Goal: Transaction & Acquisition: Book appointment/travel/reservation

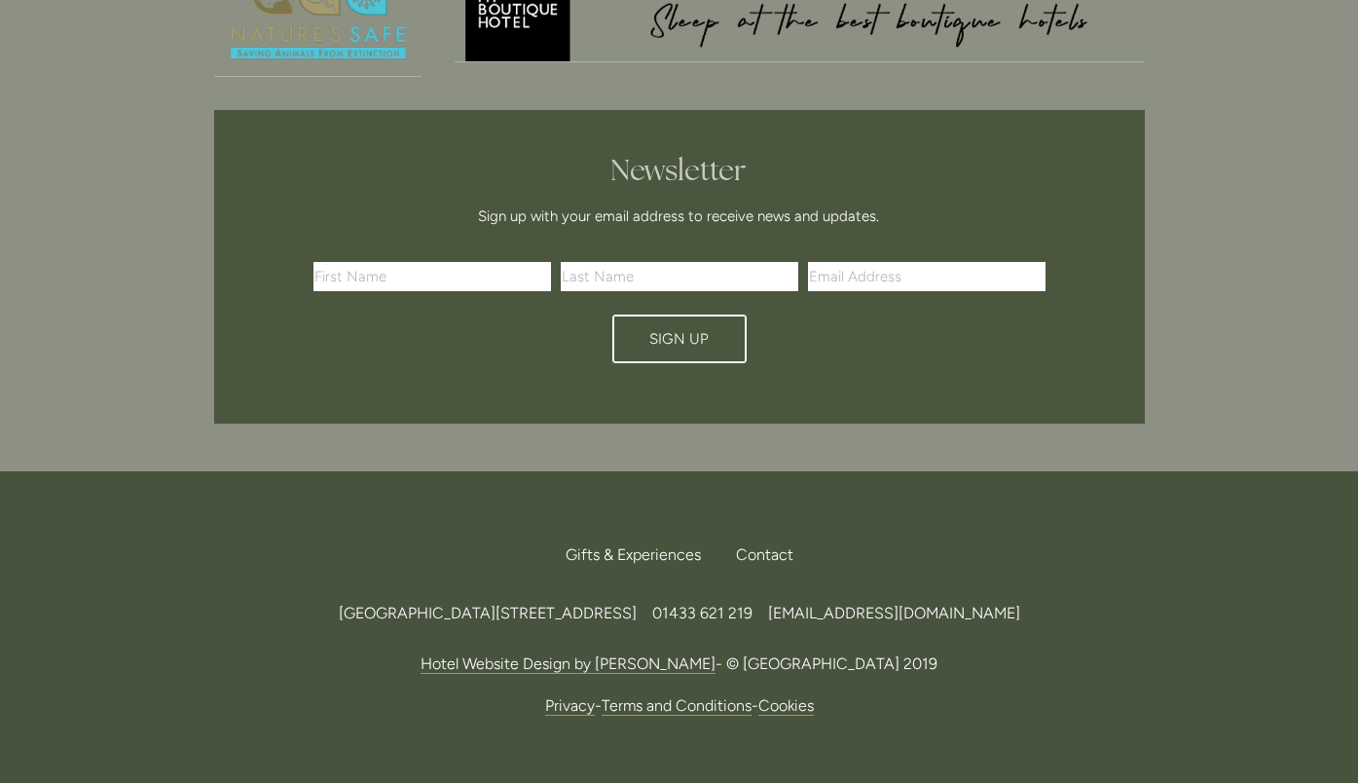
scroll to position [5801, 0]
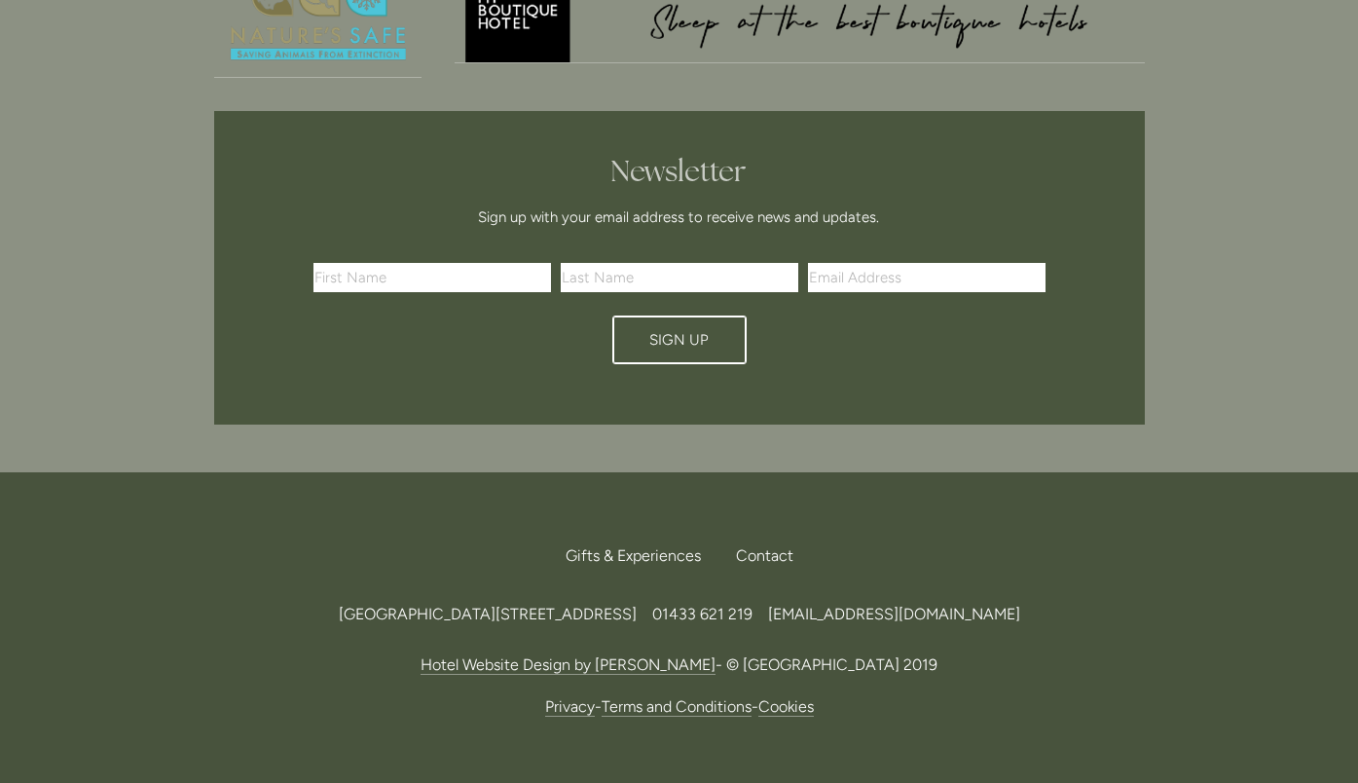
drag, startPoint x: 249, startPoint y: 502, endPoint x: 815, endPoint y: 500, distance: 565.7
click at [815, 601] on div "[GEOGRAPHIC_DATA][STREET_ADDRESS] 219 [EMAIL_ADDRESS][DOMAIN_NAME]" at bounding box center [679, 614] width 931 height 26
copy span "[GEOGRAPHIC_DATA][STREET_ADDRESS]"
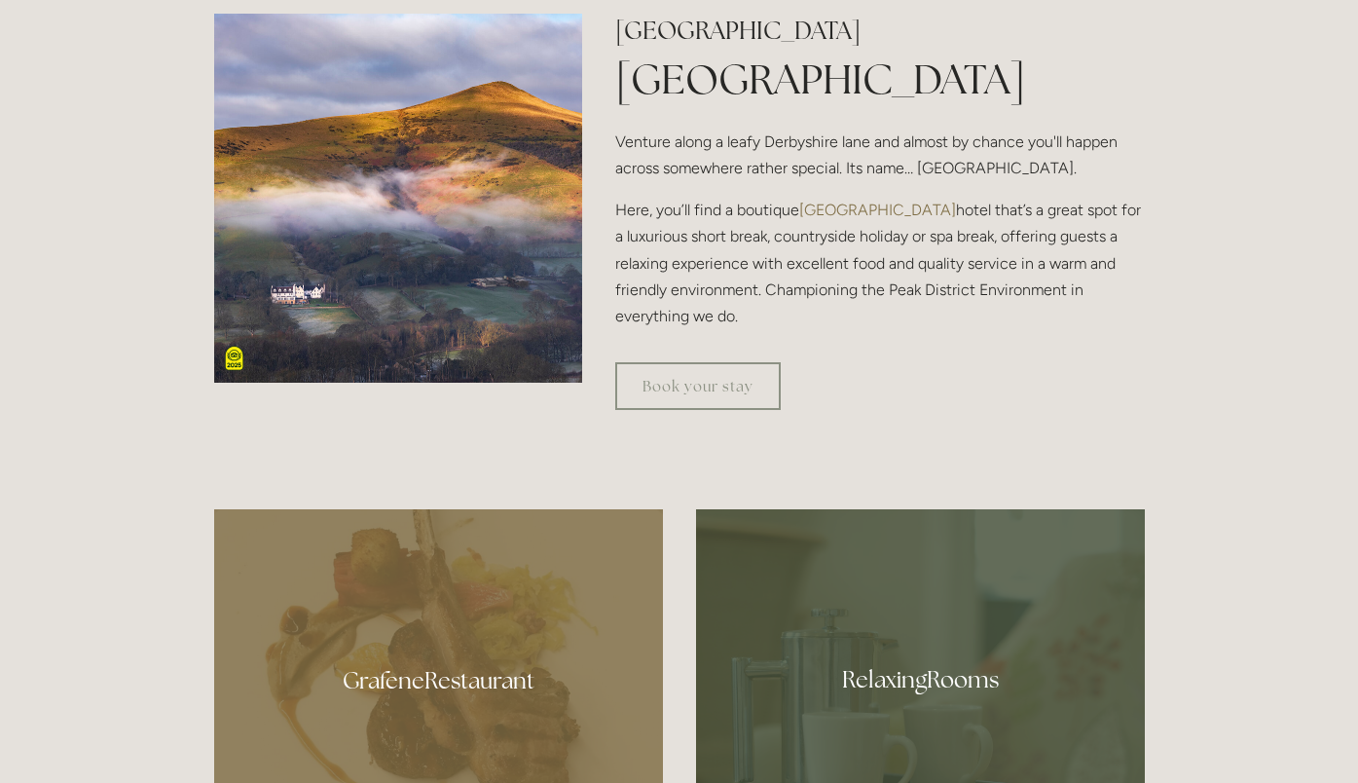
scroll to position [789, 0]
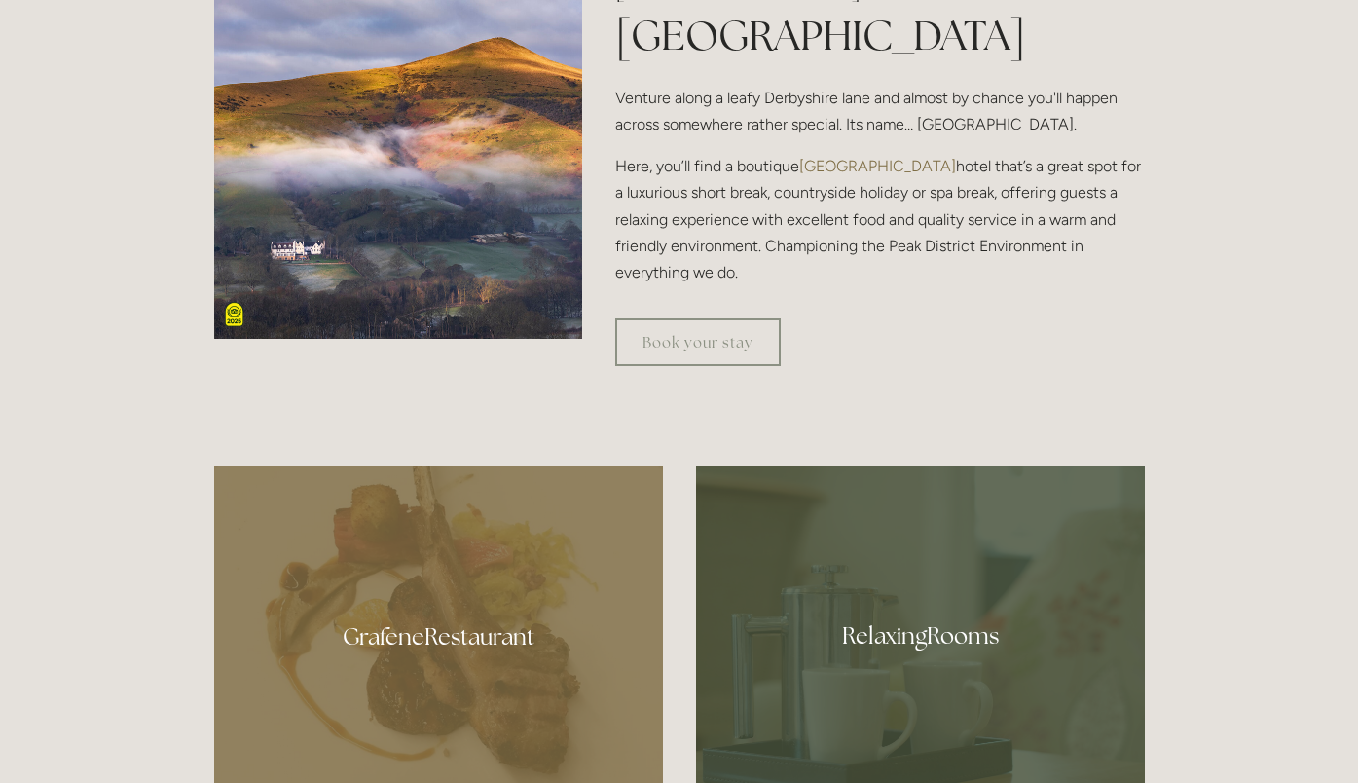
click at [865, 684] on div at bounding box center [920, 628] width 449 height 327
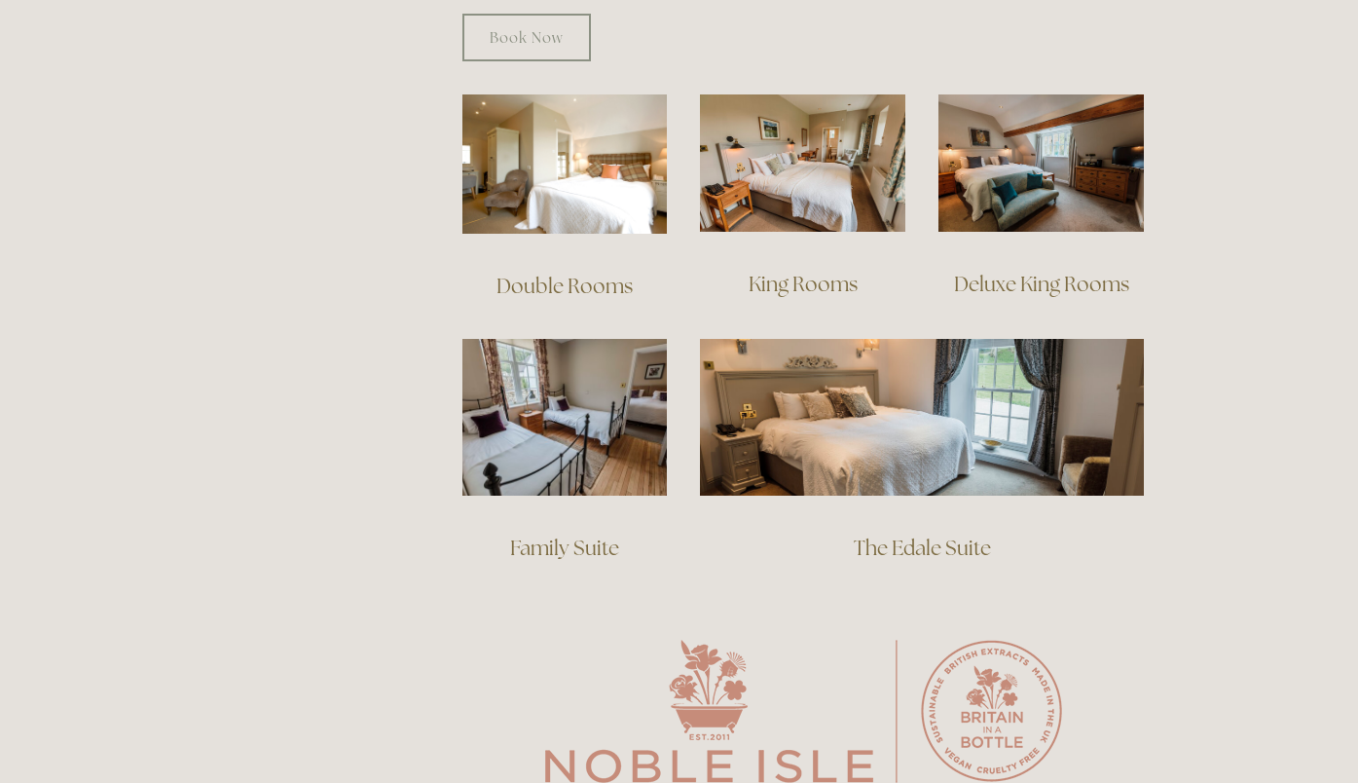
scroll to position [1387, 0]
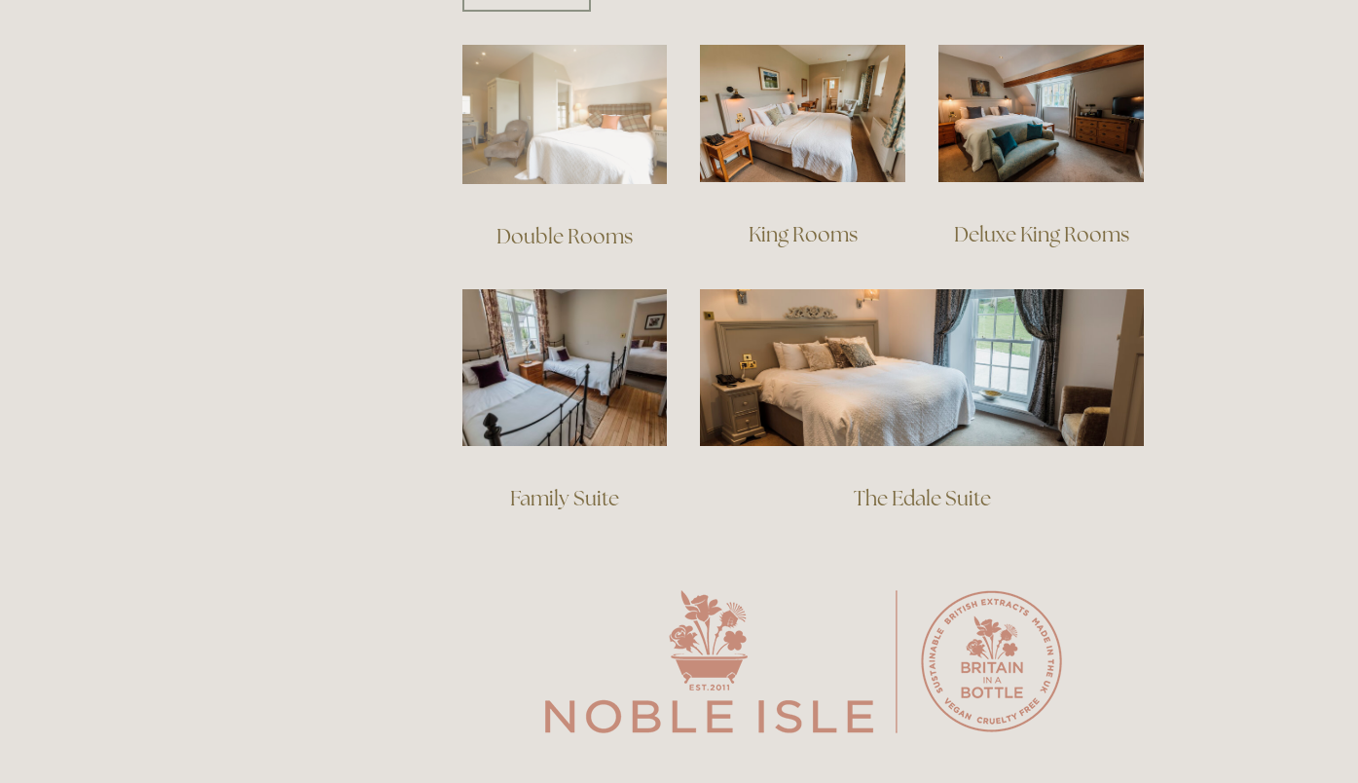
click at [616, 57] on img at bounding box center [565, 114] width 205 height 139
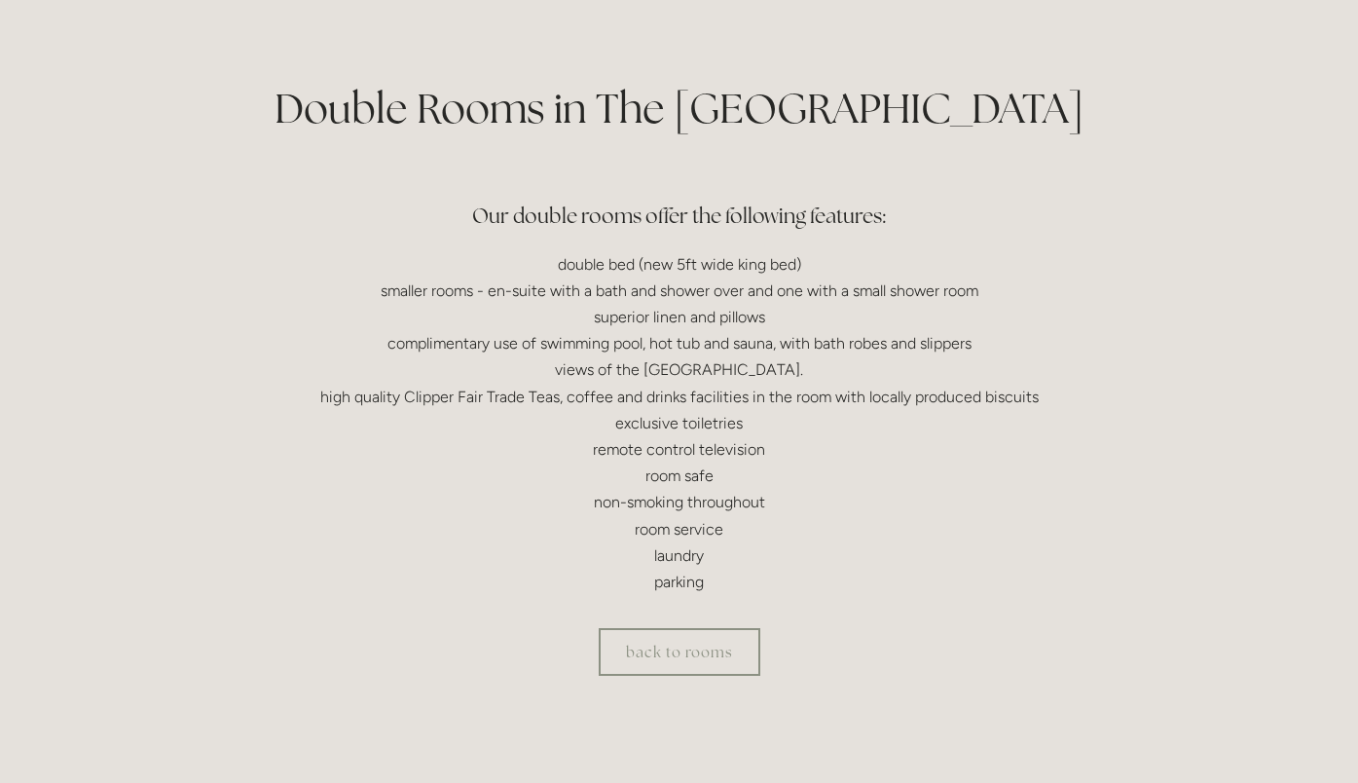
scroll to position [413, 0]
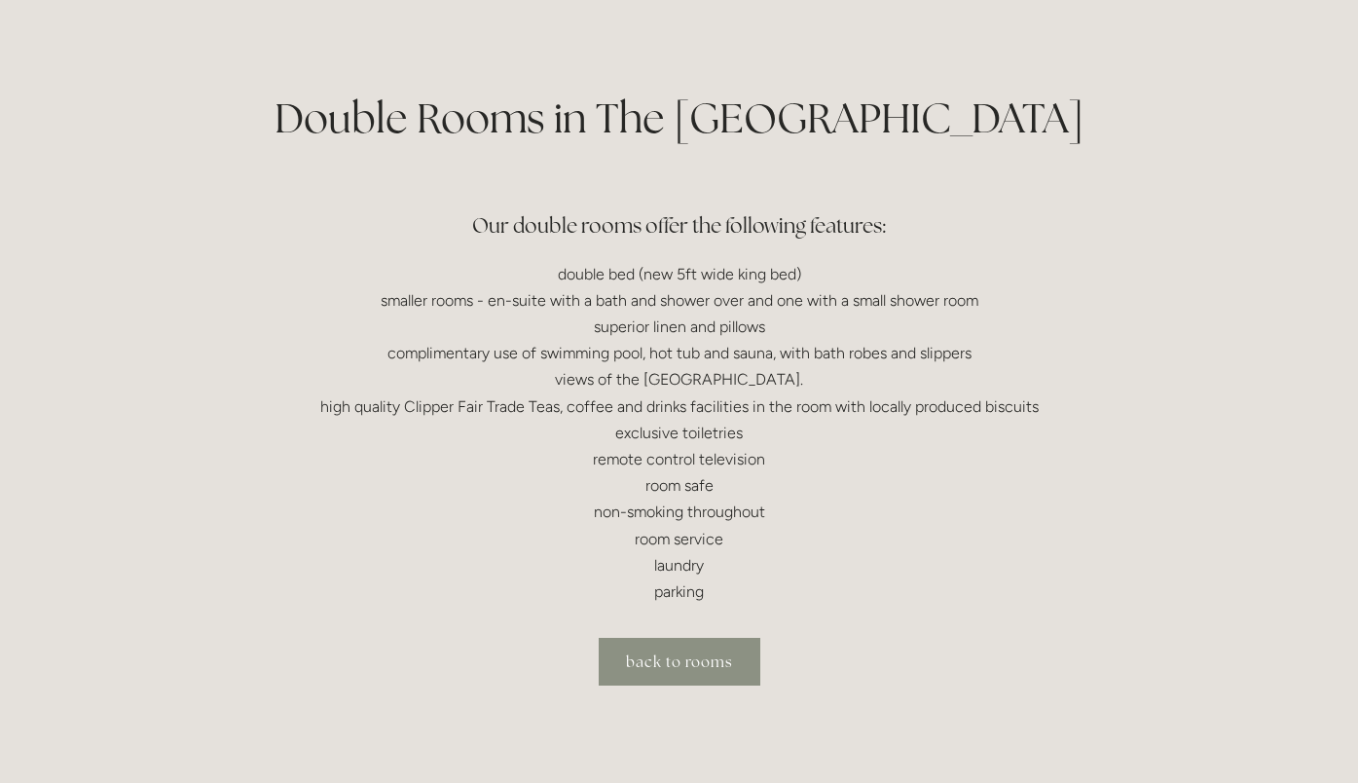
click at [728, 662] on link "back to rooms" at bounding box center [680, 662] width 162 height 48
